Goal: Task Accomplishment & Management: Manage account settings

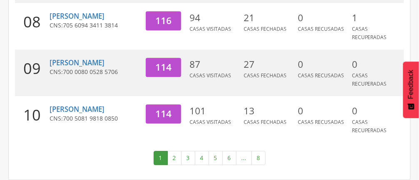
scroll to position [485, 0]
click at [173, 158] on link "2" at bounding box center [174, 158] width 14 height 14
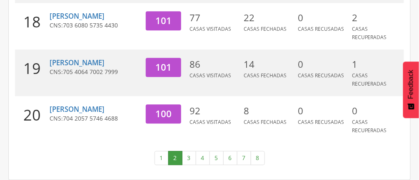
scroll to position [482, 0]
click at [188, 156] on link "3" at bounding box center [189, 158] width 14 height 14
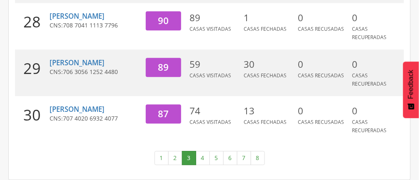
click at [204, 159] on link "4" at bounding box center [203, 158] width 14 height 14
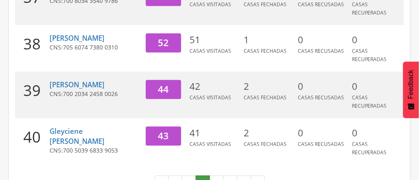
scroll to position [492, 0]
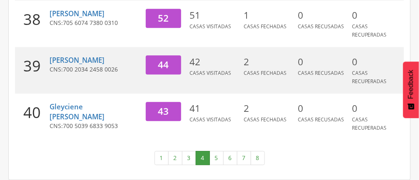
click at [214, 154] on link "5" at bounding box center [216, 158] width 14 height 14
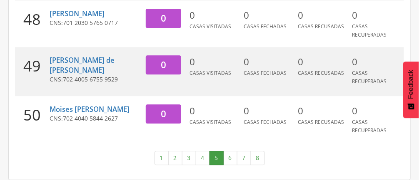
click at [226, 164] on link "6" at bounding box center [230, 158] width 14 height 14
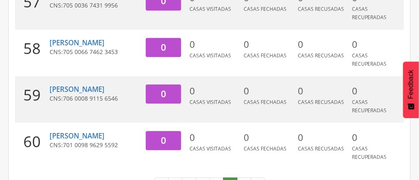
scroll to position [482, 0]
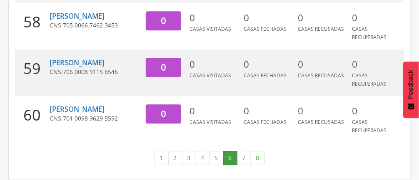
click at [243, 161] on link "7" at bounding box center [244, 158] width 14 height 14
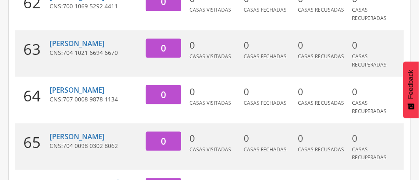
scroll to position [213, 0]
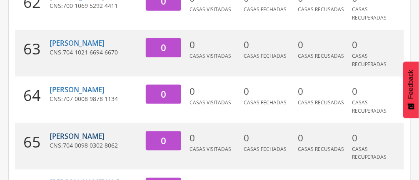
click at [104, 141] on link "[PERSON_NAME]" at bounding box center [77, 136] width 55 height 10
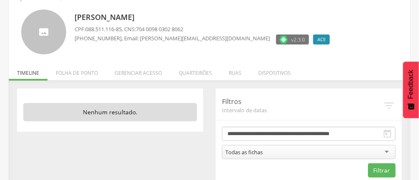
scroll to position [59, 0]
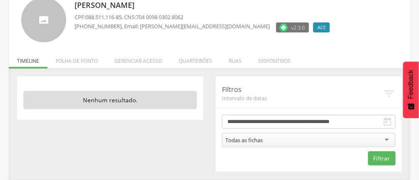
click at [196, 60] on li "Quarteirões" at bounding box center [195, 59] width 50 height 20
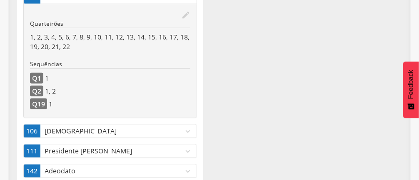
scroll to position [182, 0]
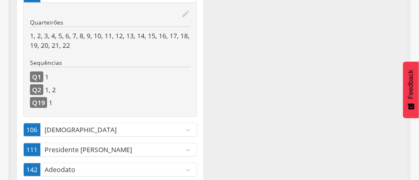
click at [186, 127] on icon "expand_more" at bounding box center [187, 130] width 9 height 9
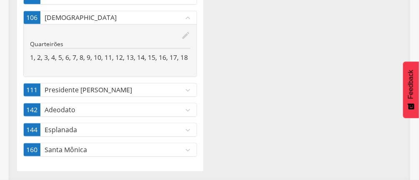
scroll to position [179, 0]
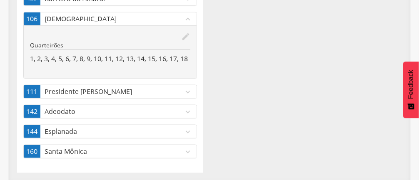
click at [181, 67] on div "edit Quarteirões 1, 2, 3, 4, 5, 6, 7, 8, 9, 10, 11, 12, 13, 14, 15, 16, 17, 18" at bounding box center [110, 51] width 173 height 53
click at [187, 34] on icon "edit" at bounding box center [185, 36] width 9 height 9
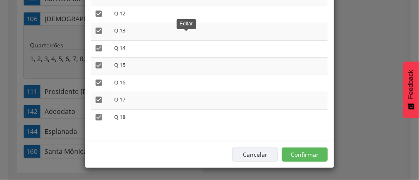
scroll to position [107, 0]
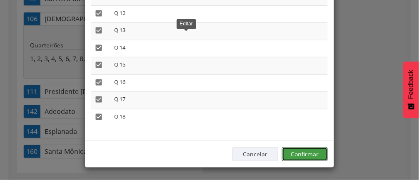
click at [306, 154] on button "Confirmar" at bounding box center [305, 154] width 46 height 14
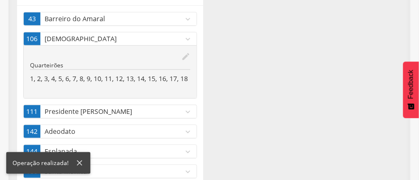
scroll to position [162, 0]
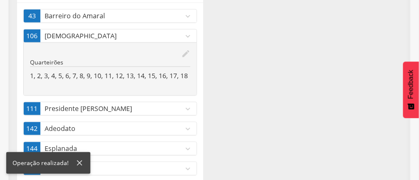
click at [185, 111] on icon "expand_more" at bounding box center [187, 108] width 9 height 9
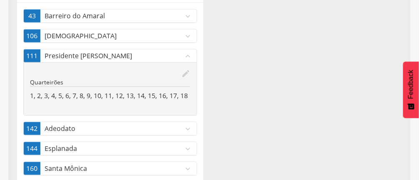
click at [156, 75] on div "edit" at bounding box center [110, 73] width 160 height 9
click at [151, 78] on p "Quarteirões" at bounding box center [110, 82] width 160 height 8
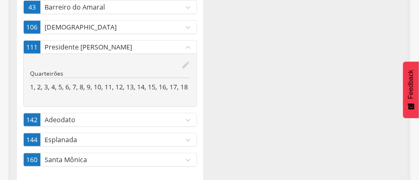
scroll to position [179, 0]
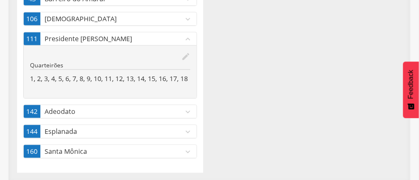
click at [186, 54] on icon "edit" at bounding box center [185, 56] width 9 height 9
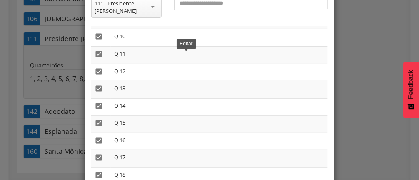
scroll to position [114, 0]
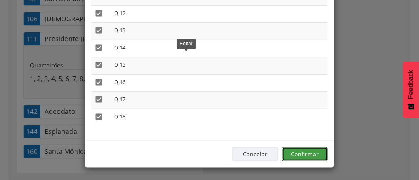
click at [311, 154] on button "Confirmar" at bounding box center [305, 154] width 46 height 14
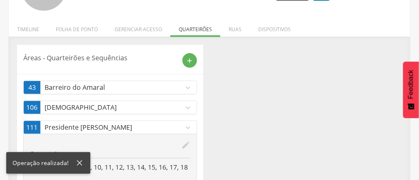
scroll to position [93, 0]
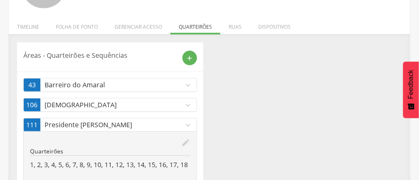
click at [189, 122] on icon "expand_more" at bounding box center [187, 125] width 9 height 9
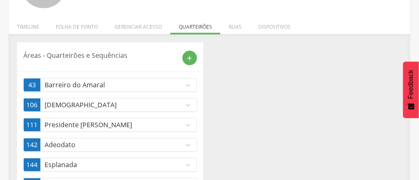
click at [189, 147] on icon "expand_more" at bounding box center [187, 145] width 9 height 9
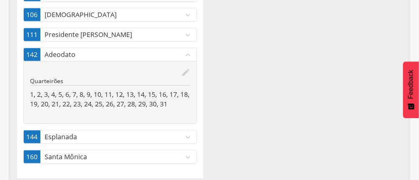
scroll to position [188, 0]
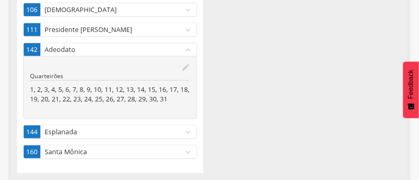
click at [184, 67] on icon "edit" at bounding box center [185, 67] width 9 height 9
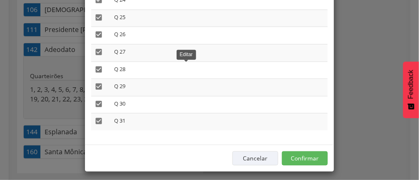
scroll to position [107, 0]
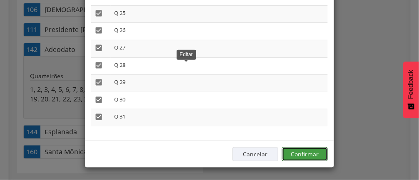
click at [308, 153] on button "Confirmar" at bounding box center [305, 154] width 46 height 14
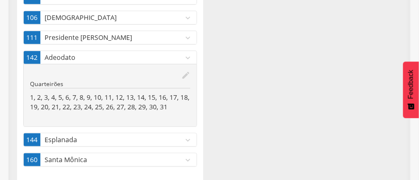
scroll to position [188, 0]
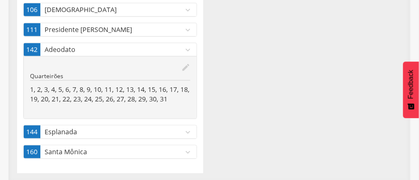
click at [188, 132] on icon "expand_more" at bounding box center [187, 132] width 9 height 9
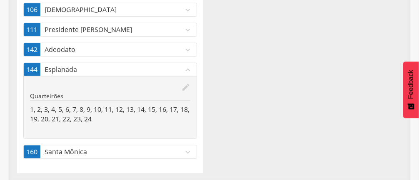
click at [183, 88] on icon "edit" at bounding box center [185, 87] width 9 height 9
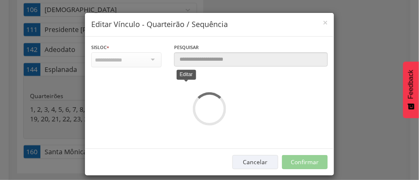
scroll to position [0, 0]
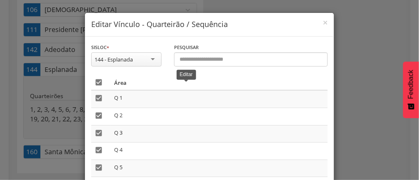
click at [99, 86] on icon "" at bounding box center [98, 82] width 8 height 8
click at [99, 100] on icon "" at bounding box center [98, 98] width 8 height 8
click at [101, 114] on icon "" at bounding box center [98, 116] width 8 height 8
click at [100, 129] on icon "" at bounding box center [98, 133] width 8 height 8
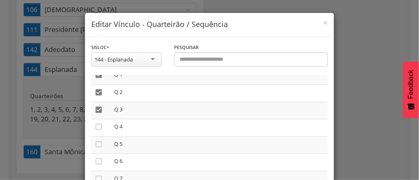
scroll to position [27, 0]
click at [99, 133] on td "" at bounding box center [101, 140] width 20 height 17
click at [102, 124] on icon "" at bounding box center [98, 123] width 8 height 8
click at [100, 139] on icon "" at bounding box center [98, 140] width 8 height 8
click at [102, 158] on icon "" at bounding box center [98, 157] width 8 height 8
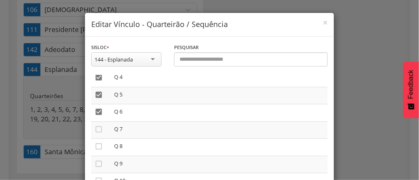
scroll to position [74, 0]
click at [102, 132] on icon "" at bounding box center [98, 128] width 8 height 8
click at [102, 147] on icon "" at bounding box center [98, 145] width 8 height 8
click at [99, 150] on icon "" at bounding box center [98, 146] width 8 height 8
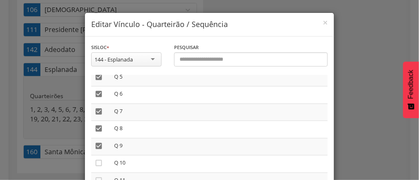
click at [101, 162] on icon "" at bounding box center [98, 163] width 8 height 8
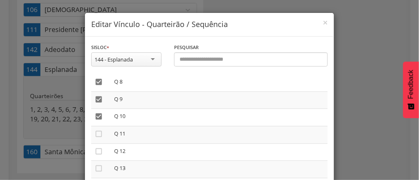
scroll to position [144, 0]
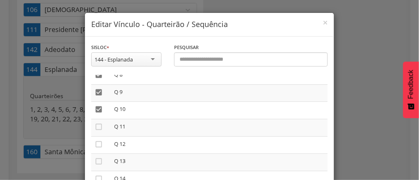
click at [99, 131] on icon "" at bounding box center [98, 127] width 8 height 8
click at [99, 144] on icon "" at bounding box center [98, 144] width 8 height 8
click at [100, 162] on icon "" at bounding box center [98, 161] width 8 height 8
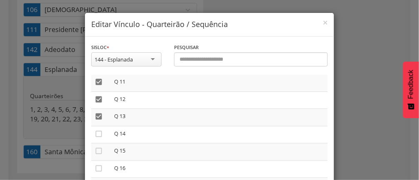
scroll to position [189, 0]
click at [100, 138] on icon "" at bounding box center [98, 134] width 8 height 8
click at [102, 154] on icon "" at bounding box center [98, 151] width 8 height 8
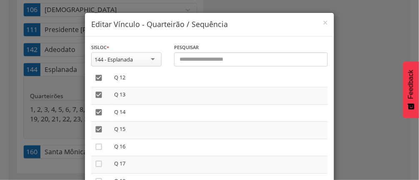
scroll to position [213, 0]
click at [100, 149] on icon "" at bounding box center [98, 144] width 8 height 8
click at [100, 166] on icon "" at bounding box center [98, 161] width 8 height 8
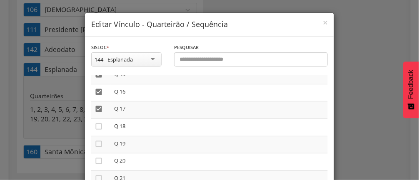
scroll to position [267, 0]
click at [100, 130] on icon "" at bounding box center [98, 126] width 8 height 8
click at [99, 147] on icon "" at bounding box center [98, 143] width 8 height 8
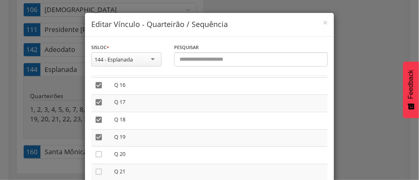
click at [102, 156] on icon "" at bounding box center [98, 154] width 8 height 8
click at [101, 170] on icon "" at bounding box center [98, 172] width 8 height 8
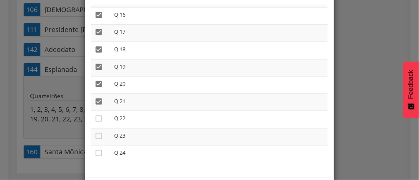
scroll to position [72, 0]
click at [96, 117] on icon "" at bounding box center [98, 117] width 8 height 8
click at [98, 134] on icon "" at bounding box center [98, 135] width 8 height 8
click at [102, 151] on icon "" at bounding box center [98, 152] width 8 height 8
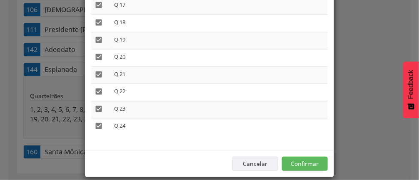
scroll to position [107, 0]
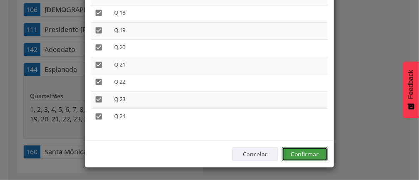
click at [306, 153] on button "Confirmar" at bounding box center [305, 154] width 46 height 14
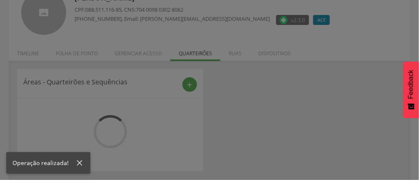
scroll to position [66, 0]
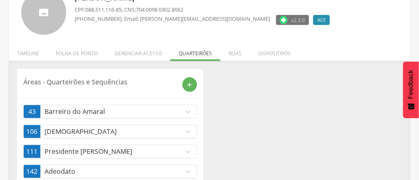
click at [183, 86] on div "add" at bounding box center [189, 84] width 15 height 15
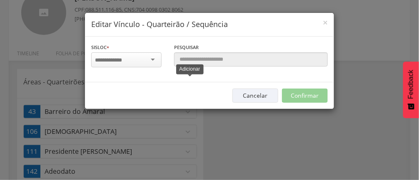
scroll to position [0, 0]
click at [370, 30] on div "× Editar Vínculo - Quarteirão / Sequência Sisloc * 1 - [GEOGRAPHIC_DATA] 2 - [G…" at bounding box center [209, 90] width 419 height 180
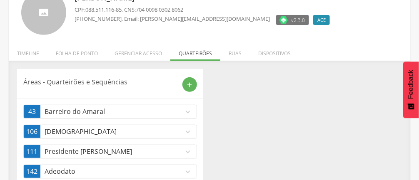
click at [236, 53] on li "Ruas" at bounding box center [235, 52] width 30 height 20
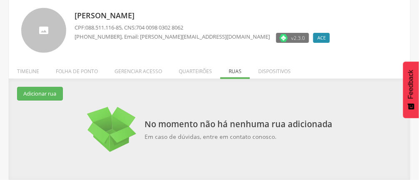
scroll to position [47, 0]
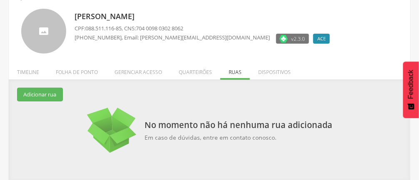
click at [278, 72] on li "Dispositivos" at bounding box center [274, 70] width 49 height 20
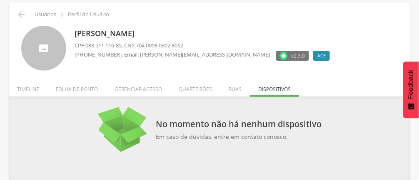
scroll to position [30, 0]
click at [200, 95] on li "Quarteirões" at bounding box center [195, 88] width 50 height 20
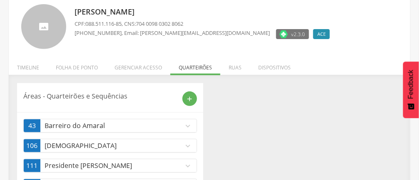
scroll to position [0, 0]
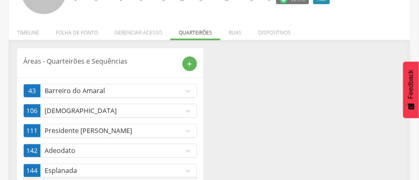
click at [229, 35] on li "Ruas" at bounding box center [235, 31] width 30 height 20
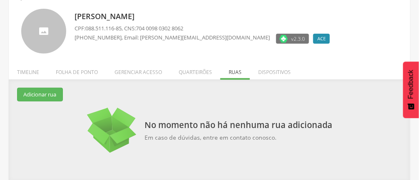
click at [147, 74] on li "Gerenciar acesso" at bounding box center [138, 70] width 64 height 20
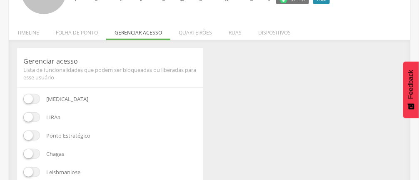
click at [255, 85] on div "Gerenciar acesso Lista de funcionalidades que podem ser bloqueadas ou liberadas…" at bounding box center [209, 144] width 397 height 193
click at [196, 32] on li "Quarteirões" at bounding box center [195, 31] width 50 height 20
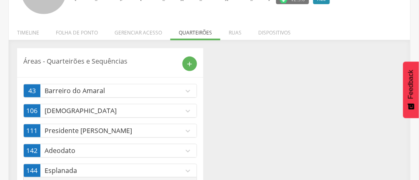
click at [189, 168] on icon "expand_more" at bounding box center [187, 170] width 9 height 9
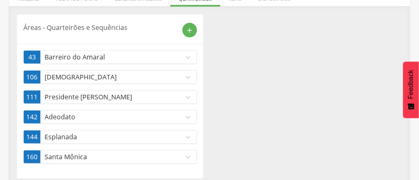
scroll to position [127, 0]
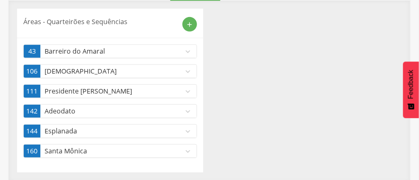
click at [187, 129] on icon "expand_more" at bounding box center [187, 131] width 9 height 9
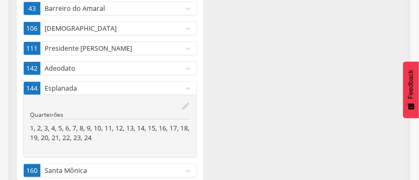
scroll to position [188, 0]
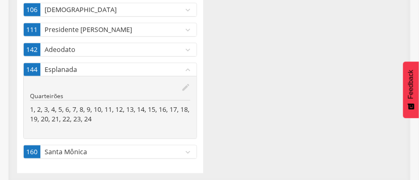
click at [185, 69] on icon "expand_less" at bounding box center [187, 69] width 9 height 9
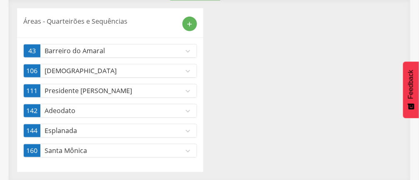
scroll to position [127, 0]
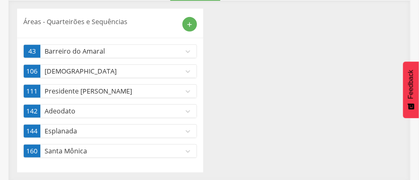
click at [50, 133] on p "Esplanada" at bounding box center [114, 132] width 139 height 10
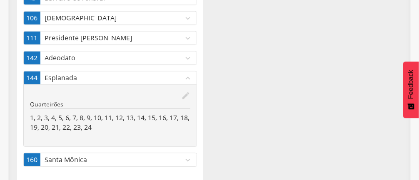
scroll to position [188, 0]
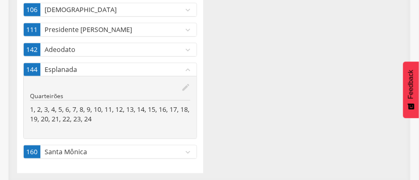
click at [182, 84] on icon "edit" at bounding box center [185, 87] width 9 height 9
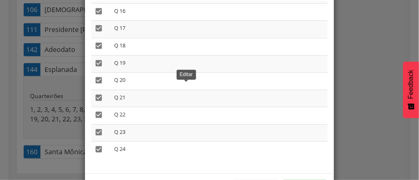
scroll to position [107, 0]
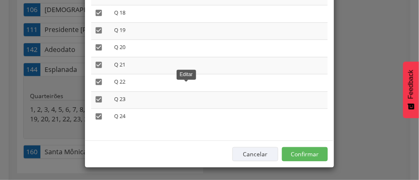
click at [377, 69] on div "**********" at bounding box center [209, 90] width 419 height 180
